Goal: Complete application form

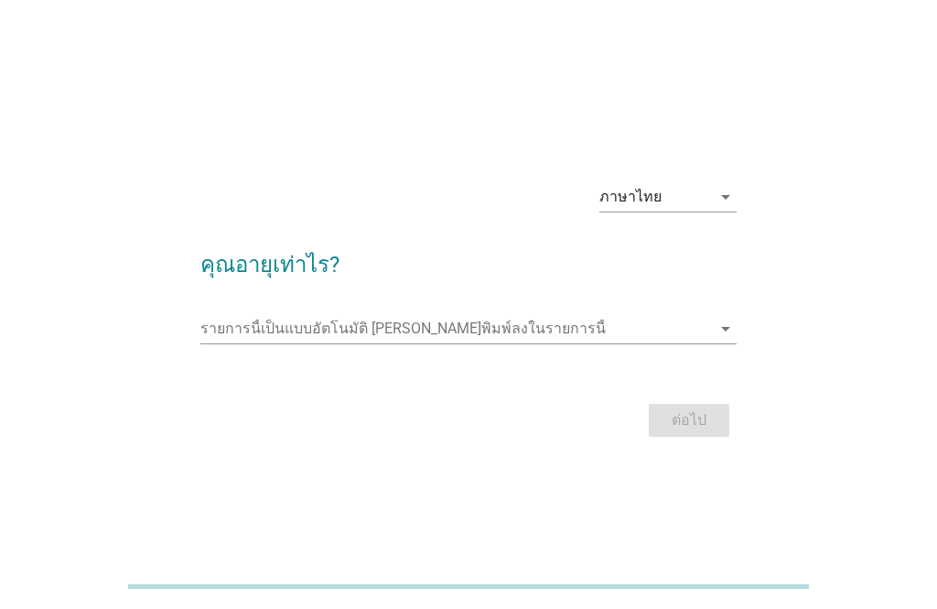
click at [735, 208] on icon "arrow_drop_down" at bounding box center [726, 197] width 22 height 22
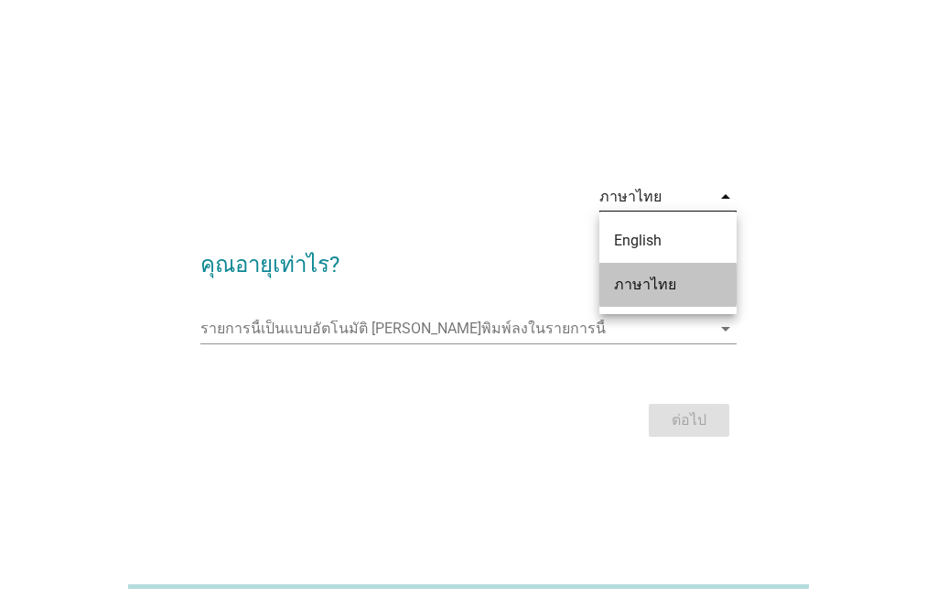
click at [663, 291] on div "ภาษาไทย" at bounding box center [668, 285] width 108 height 22
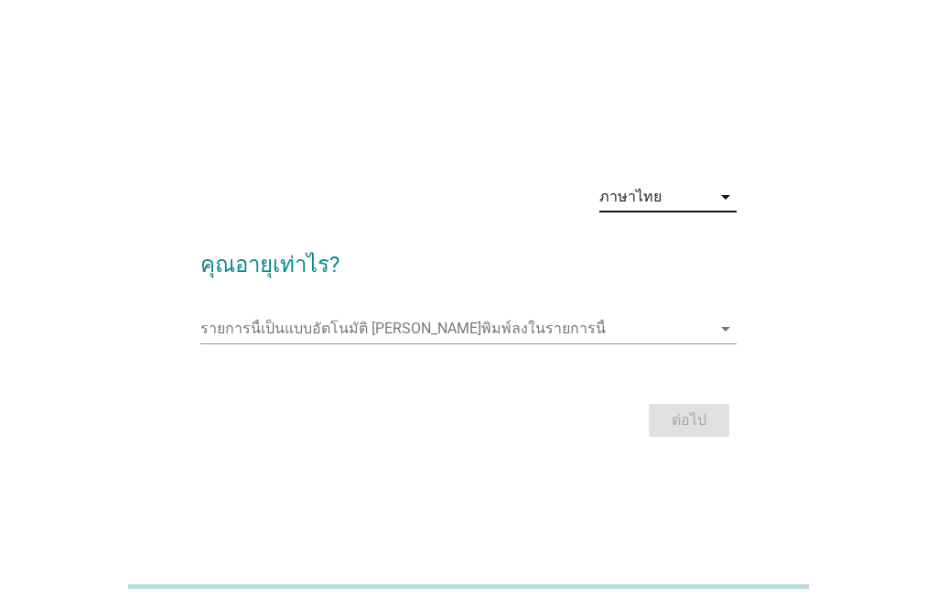
click at [630, 343] on input "รายการนี้เป็นแบบอัตโนมัติ คุณสามารถพิมพ์ลงในรายการนี้" at bounding box center [456, 328] width 512 height 29
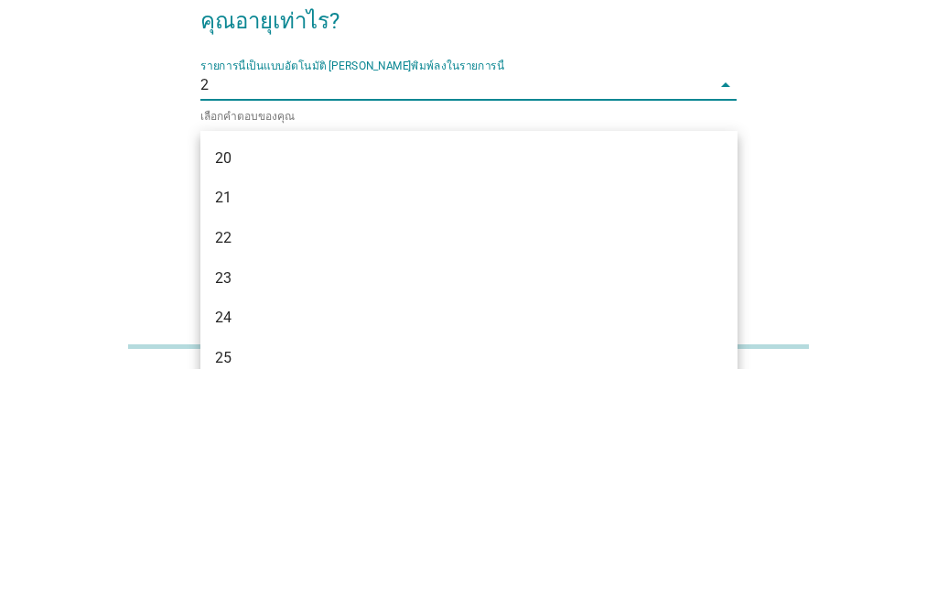
type input "27"
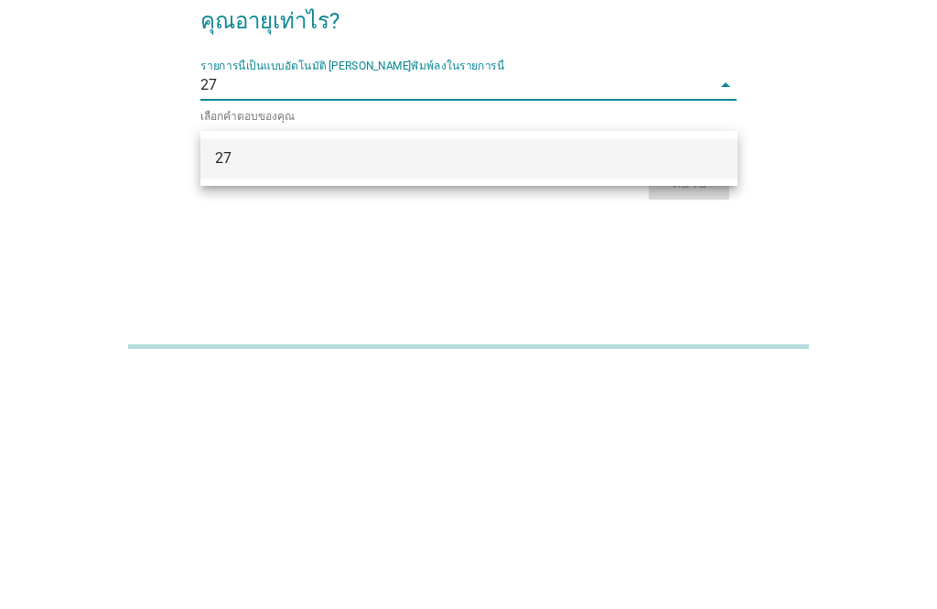
click at [653, 378] on div "27" at bounding box center [468, 398] width 537 height 40
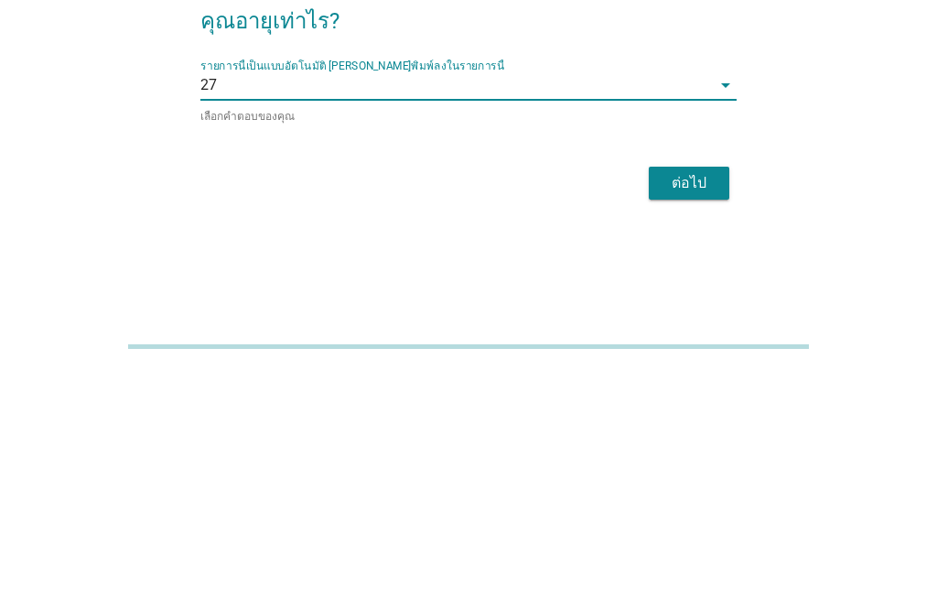
scroll to position [103, 0]
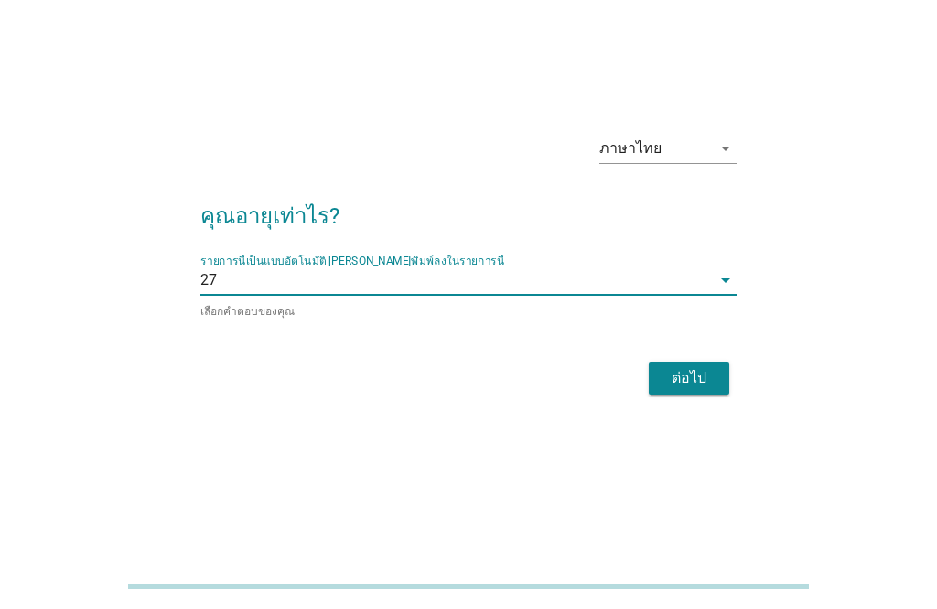
click at [708, 367] on div "ต่อไป" at bounding box center [688, 378] width 51 height 22
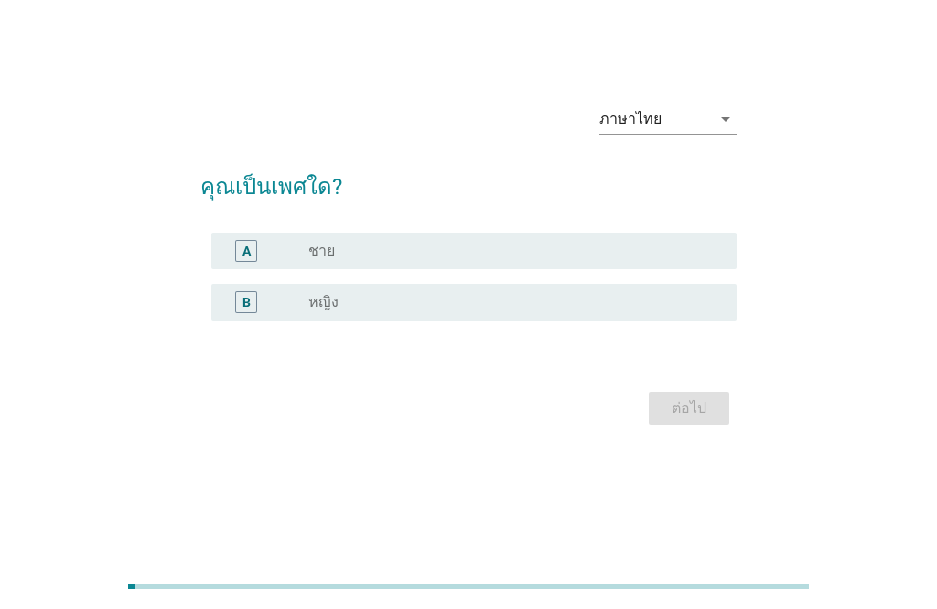
scroll to position [0, 0]
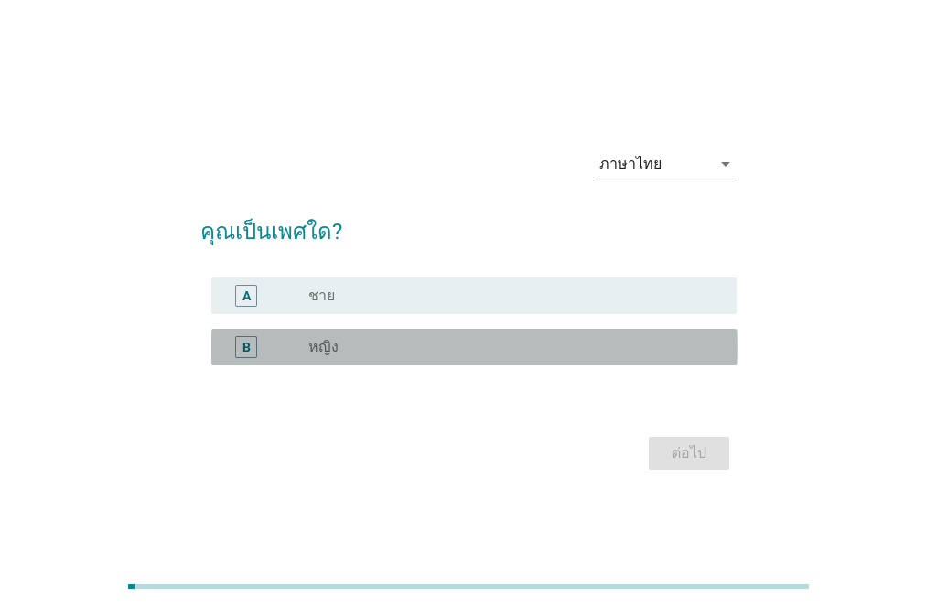
click at [648, 356] on div "radio_button_unchecked หญิง" at bounding box center [507, 347] width 399 height 18
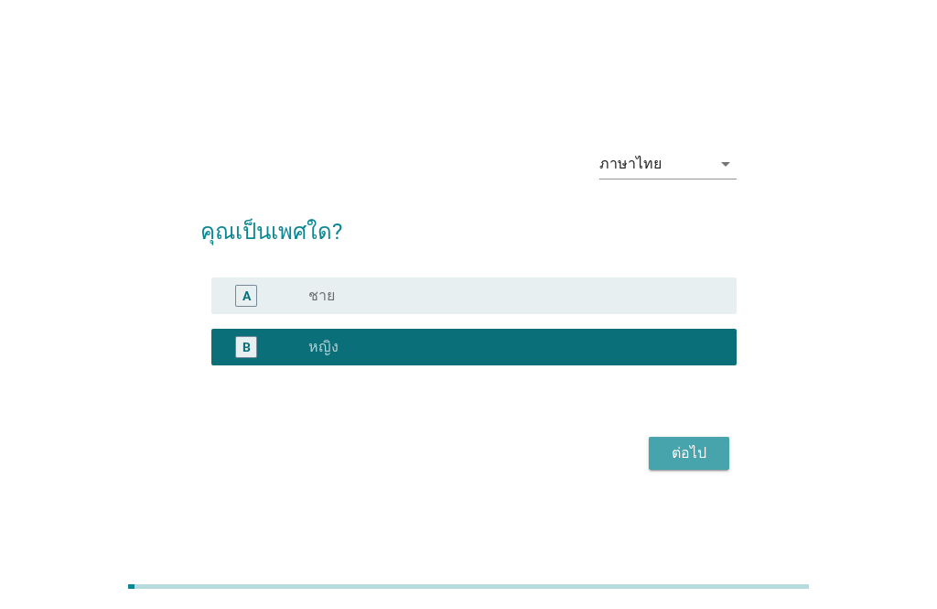
click at [698, 464] on div "ต่อไป" at bounding box center [688, 453] width 51 height 22
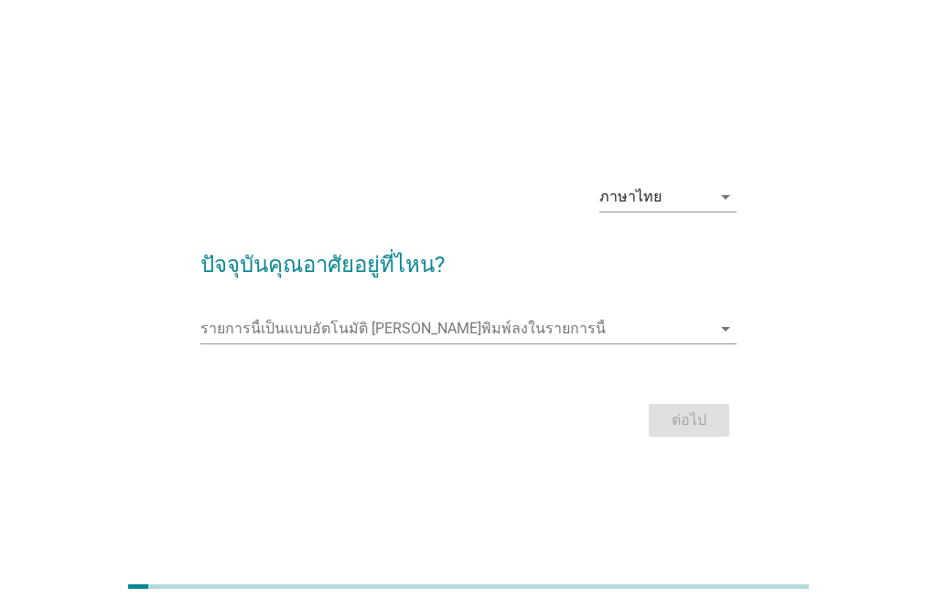
click at [736, 343] on div "รายการนี้เป็นแบบอัตโนมัติ [PERSON_NAME]พิมพ์ลงในรายการนี้ arrow_drop_down" at bounding box center [468, 328] width 537 height 29
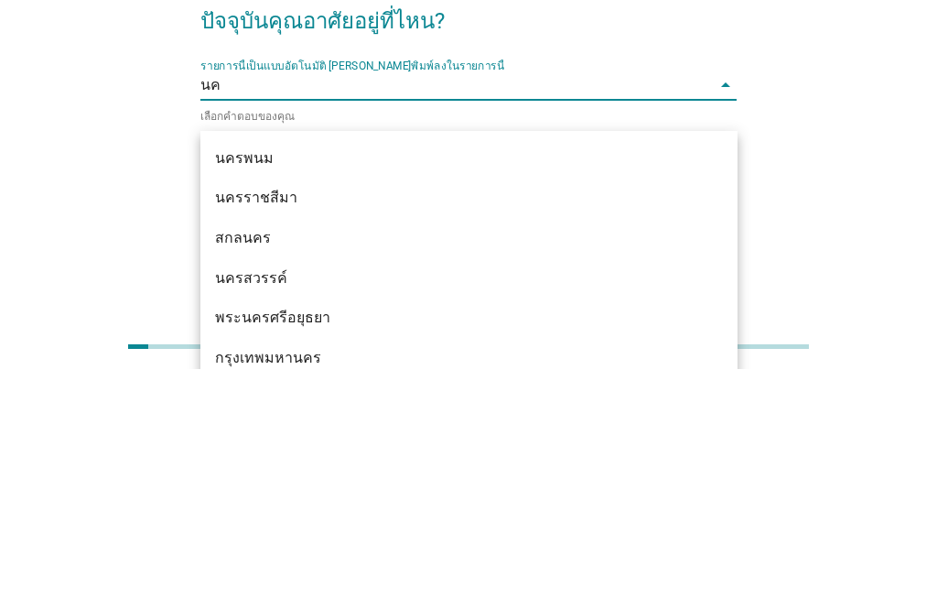
type input "[PERSON_NAME]"
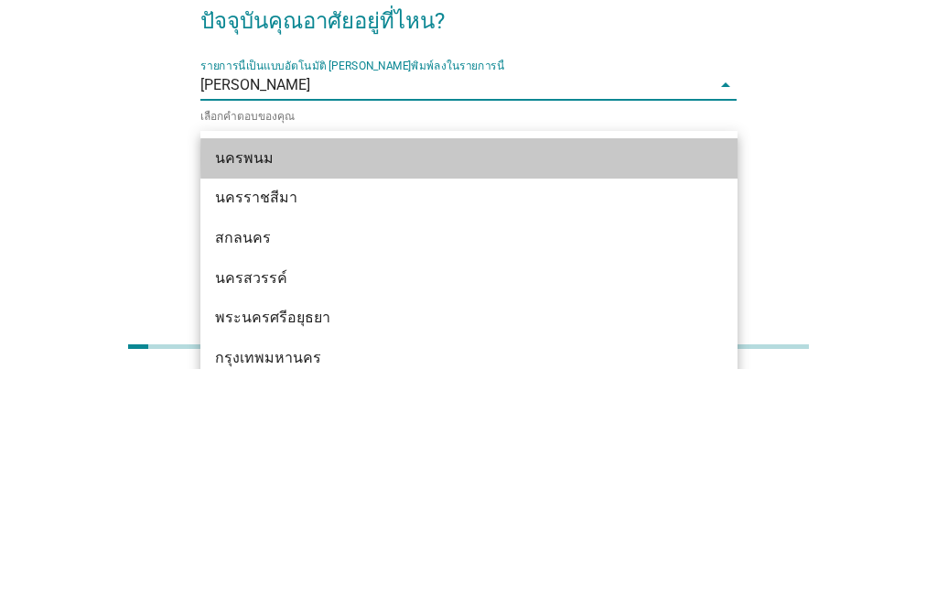
click at [532, 378] on div "นครพนม" at bounding box center [468, 398] width 537 height 40
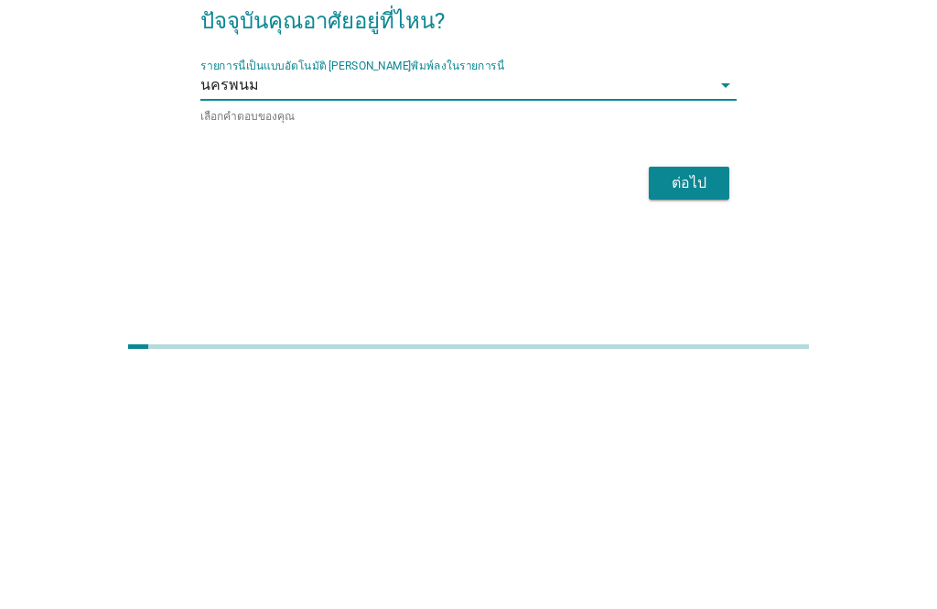
scroll to position [103, 0]
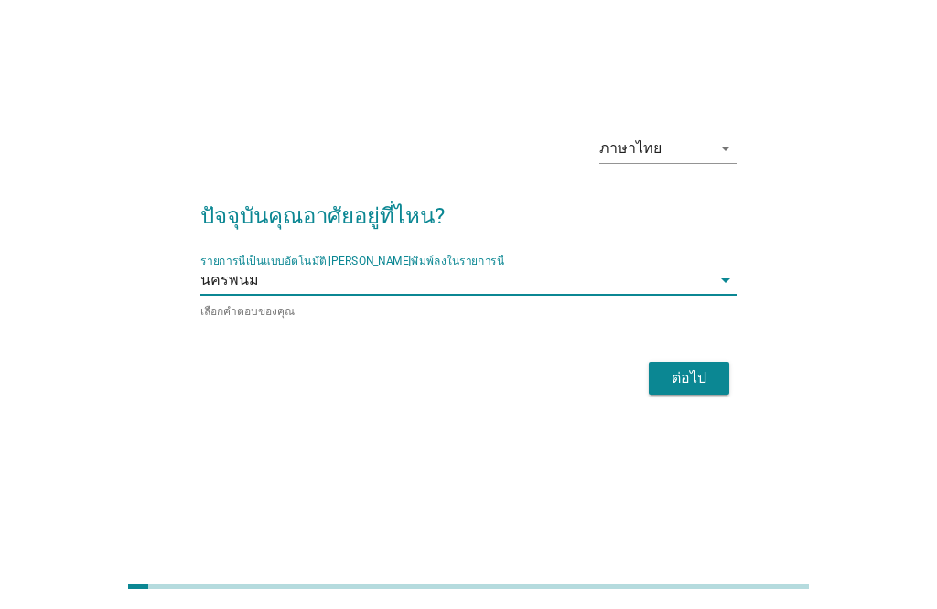
click at [706, 367] on div "ต่อไป" at bounding box center [688, 378] width 51 height 22
